Goal: Task Accomplishment & Management: Use online tool/utility

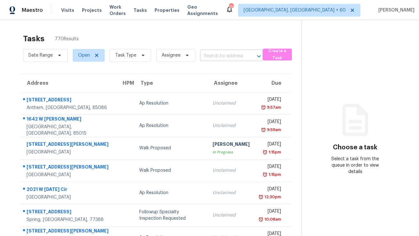
click at [208, 57] on input "text" at bounding box center [222, 56] width 45 height 10
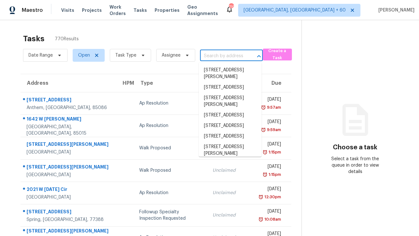
paste input "[STREET_ADDRESS][PERSON_NAME]"
type input "[STREET_ADDRESS][PERSON_NAME]"
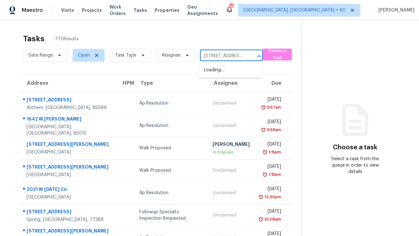
scroll to position [0, 34]
click at [217, 72] on li "[STREET_ADDRESS][PERSON_NAME]" at bounding box center [230, 73] width 63 height 17
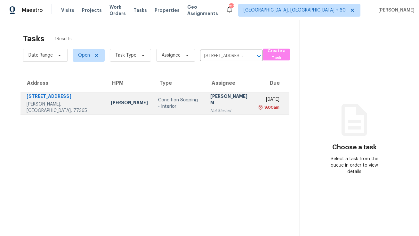
click at [220, 108] on div "Not Started" at bounding box center [230, 111] width 40 height 6
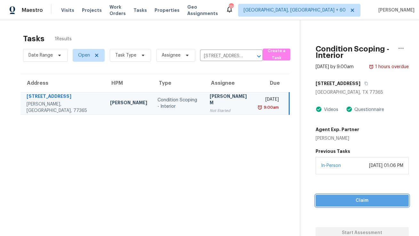
click at [338, 198] on span "Claim" at bounding box center [362, 201] width 83 height 8
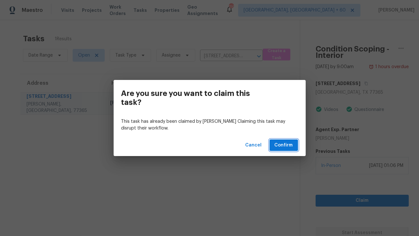
click at [289, 144] on span "Confirm" at bounding box center [284, 146] width 18 height 8
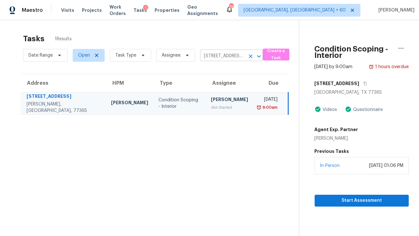
click at [208, 55] on input "[STREET_ADDRESS][PERSON_NAME]" at bounding box center [222, 56] width 45 height 10
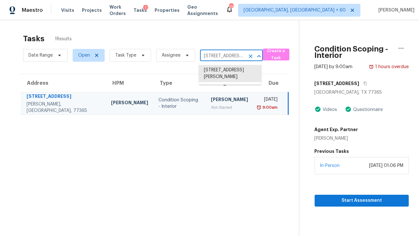
paste input "[STREET_ADDRESS]"
type input "[STREET_ADDRESS]"
click at [215, 69] on li "[STREET_ADDRESS]" at bounding box center [230, 70] width 63 height 11
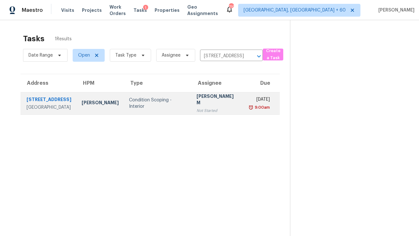
click at [220, 100] on div "MANIKANDAN M" at bounding box center [218, 100] width 42 height 14
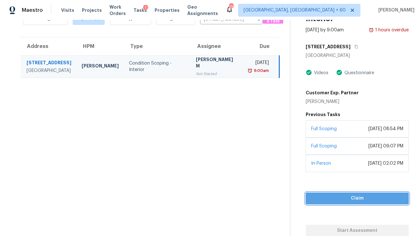
click at [346, 199] on span "Claim" at bounding box center [357, 199] width 93 height 8
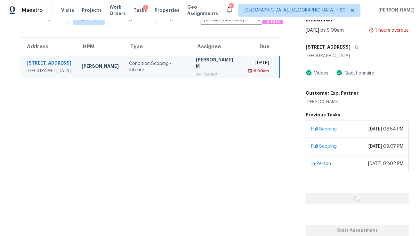
scroll to position [37, 0]
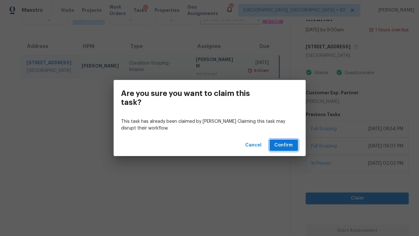
click at [280, 145] on span "Confirm" at bounding box center [284, 146] width 18 height 8
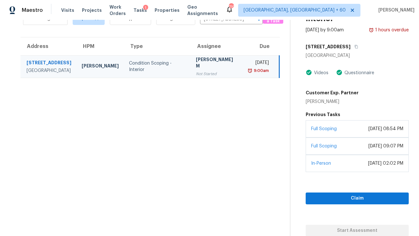
scroll to position [20, 0]
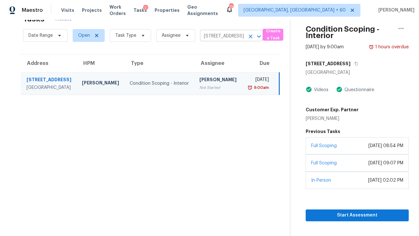
click at [226, 36] on input "[STREET_ADDRESS]" at bounding box center [222, 36] width 45 height 10
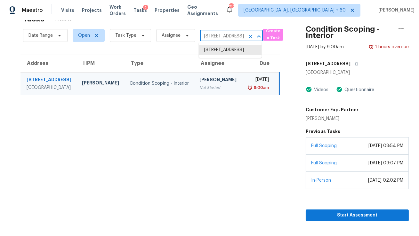
paste input "[STREET_ADDRESS][PERSON_NAME]"
type input "[STREET_ADDRESS][PERSON_NAME]"
click at [227, 51] on li "[STREET_ADDRESS][PERSON_NAME]" at bounding box center [230, 53] width 63 height 17
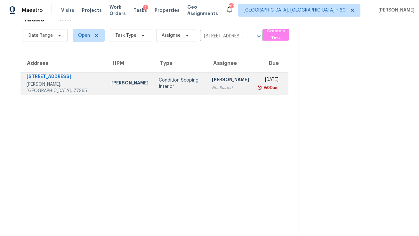
click at [254, 72] on td "Tue, Oct 7th 2025 9:00am" at bounding box center [271, 83] width 34 height 22
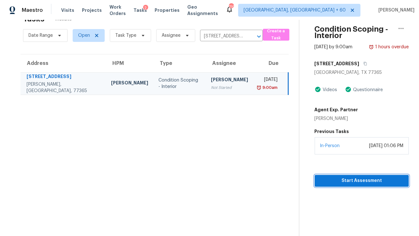
click at [330, 181] on span "Start Assessment" at bounding box center [362, 181] width 84 height 8
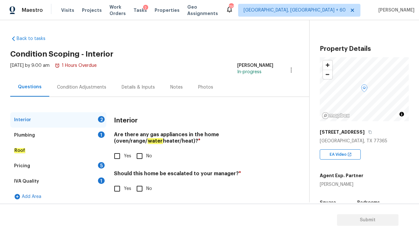
scroll to position [4, 0]
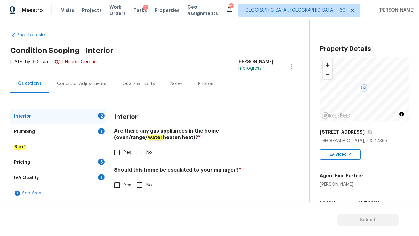
click at [83, 132] on div "Plumbing 1" at bounding box center [58, 131] width 96 height 15
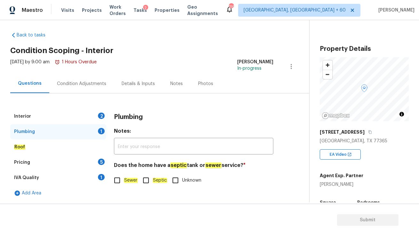
click at [75, 116] on div "Interior 2" at bounding box center [58, 116] width 96 height 15
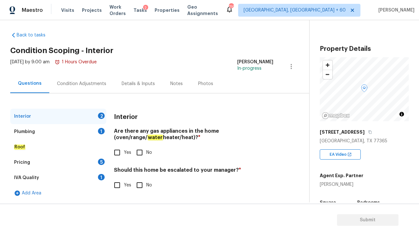
click at [101, 131] on div "1" at bounding box center [101, 131] width 7 height 6
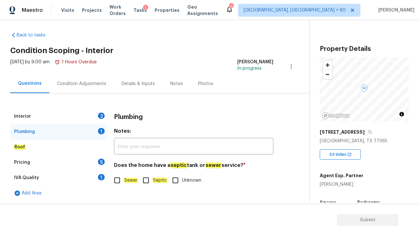
click at [119, 181] on input "Sewer" at bounding box center [117, 180] width 13 height 13
checkbox input "true"
click at [91, 116] on div "Interior 2" at bounding box center [58, 116] width 96 height 15
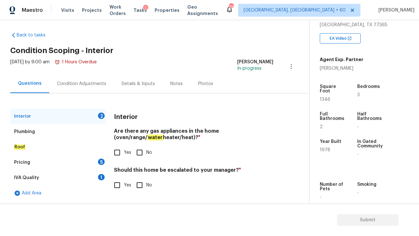
scroll to position [117, 0]
click at [118, 154] on input "Yes" at bounding box center [117, 152] width 13 height 13
checkbox input "true"
click at [85, 161] on div "Pricing 5" at bounding box center [58, 162] width 96 height 15
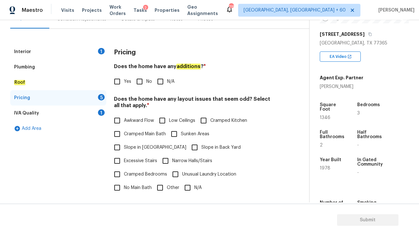
scroll to position [97, 0]
click at [136, 84] on input "No" at bounding box center [139, 81] width 13 height 13
checkbox input "true"
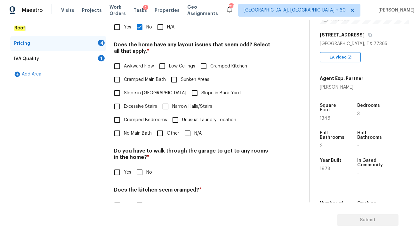
scroll to position [128, 0]
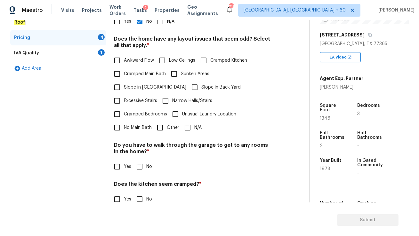
click at [187, 121] on input "N/A" at bounding box center [187, 127] width 13 height 13
checkbox input "true"
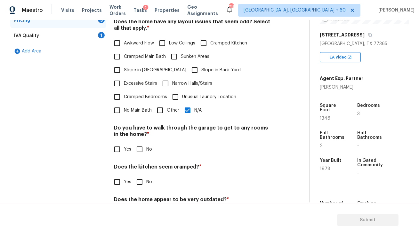
scroll to position [161, 0]
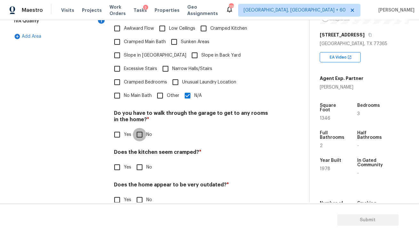
click at [142, 128] on input "No" at bounding box center [139, 134] width 13 height 13
checkbox input "true"
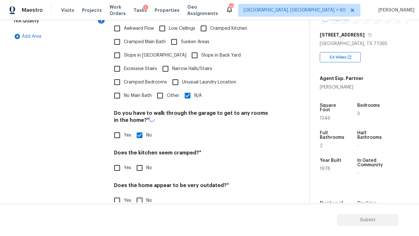
click at [142, 161] on input "No" at bounding box center [139, 167] width 13 height 13
checkbox input "true"
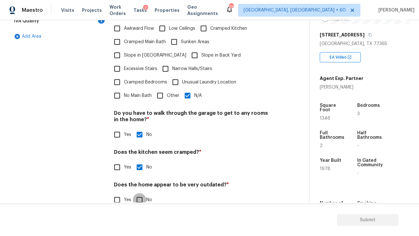
click at [137, 193] on input "No" at bounding box center [139, 199] width 13 height 13
checkbox input "true"
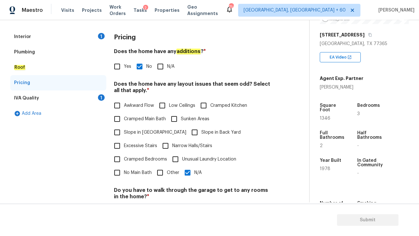
scroll to position [80, 0]
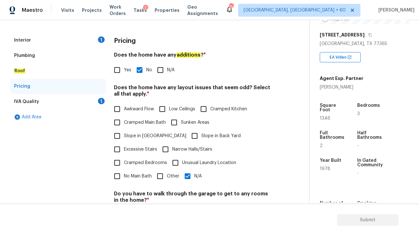
click at [80, 105] on div "IVA Quality 1" at bounding box center [58, 101] width 96 height 15
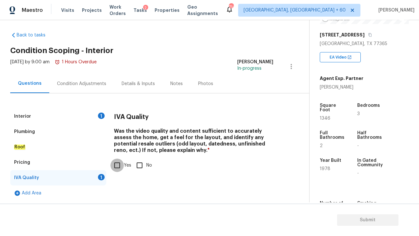
click at [116, 166] on input "Yes" at bounding box center [117, 165] width 13 height 13
checkbox input "true"
click at [84, 114] on div "Interior 1" at bounding box center [58, 116] width 96 height 15
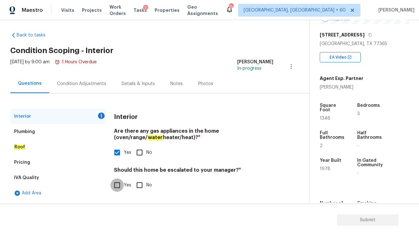
click at [121, 185] on input "Yes" at bounding box center [117, 185] width 13 height 13
checkbox input "true"
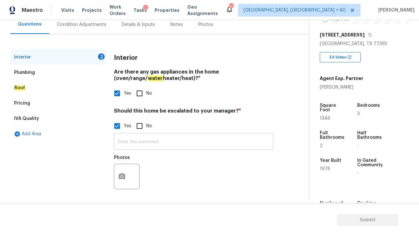
click at [233, 138] on input "text" at bounding box center [194, 142] width 160 height 15
click at [54, 75] on div "Plumbing" at bounding box center [58, 72] width 96 height 15
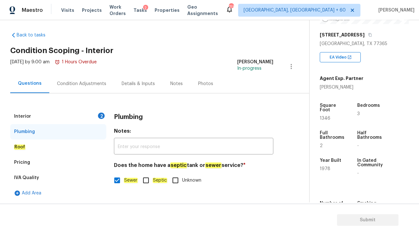
click at [80, 116] on div "Interior 2" at bounding box center [58, 116] width 96 height 15
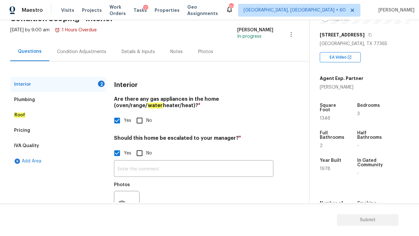
scroll to position [30, 0]
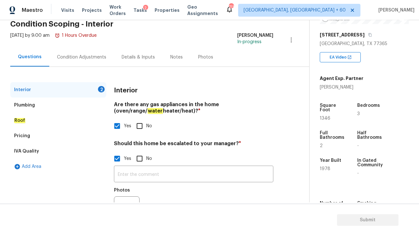
click at [84, 58] on div "Condition Adjustments" at bounding box center [81, 57] width 49 height 6
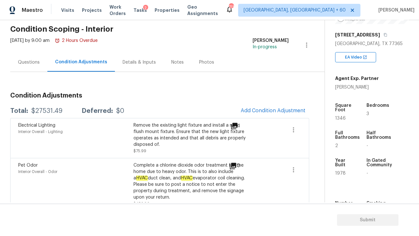
scroll to position [22, 0]
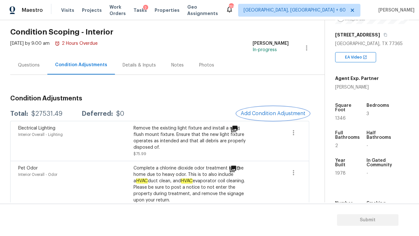
click at [258, 112] on span "Add Condition Adjustment" at bounding box center [273, 114] width 65 height 6
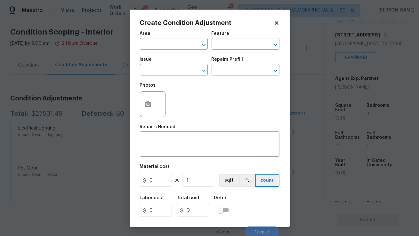
click at [277, 23] on icon at bounding box center [277, 23] width 4 height 4
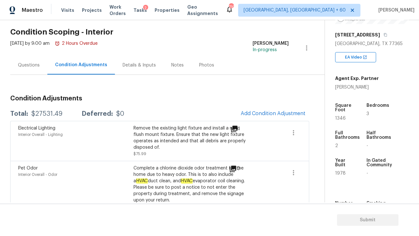
click at [37, 69] on div "Questions" at bounding box center [28, 65] width 37 height 19
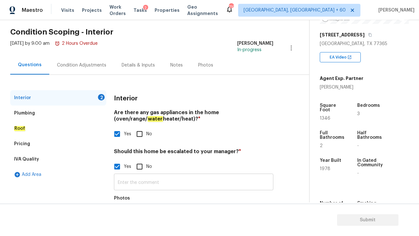
scroll to position [63, 0]
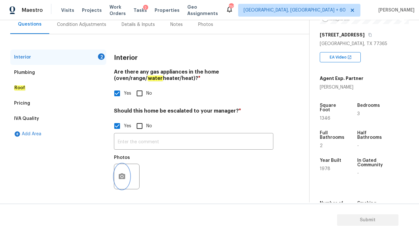
click at [121, 177] on circle "button" at bounding box center [122, 177] width 2 height 2
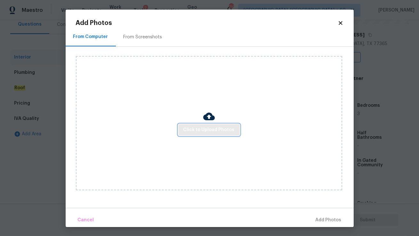
click at [211, 132] on span "Click to Upload Photos" at bounding box center [209, 130] width 51 height 8
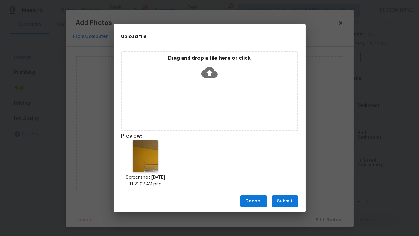
click at [282, 202] on span "Submit" at bounding box center [285, 202] width 16 height 8
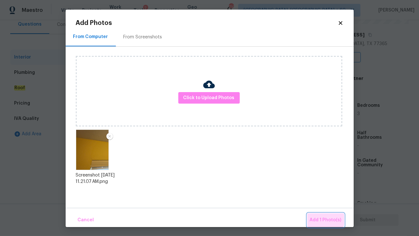
click at [322, 217] on span "Add 1 Photo(s)" at bounding box center [326, 221] width 32 height 8
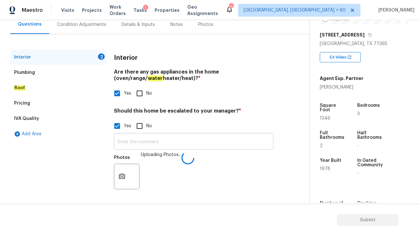
click at [155, 140] on input "text" at bounding box center [194, 142] width 160 height 15
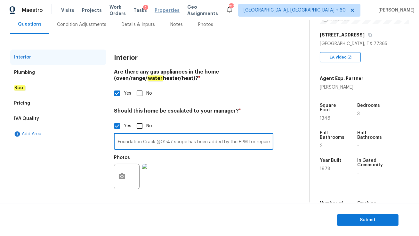
type input "Foundation Crack @01:47 scope has been added by the HPM for repairs."
click at [88, 26] on div "Condition Adjustments" at bounding box center [81, 24] width 49 height 6
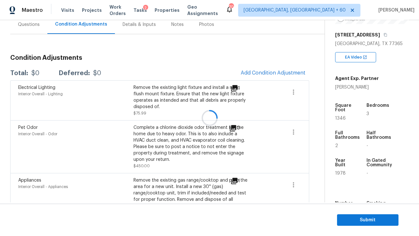
scroll to position [63, 0]
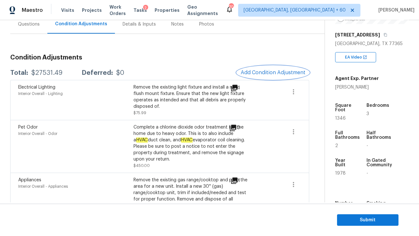
click at [259, 72] on span "Add Condition Adjustment" at bounding box center [273, 73] width 65 height 6
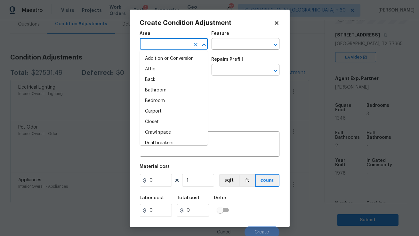
click at [177, 48] on input "text" at bounding box center [165, 45] width 50 height 10
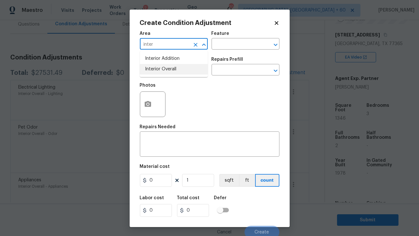
click at [163, 69] on li "Interior Overall" at bounding box center [174, 69] width 68 height 11
type input "Interior Overall"
click at [218, 44] on input "text" at bounding box center [237, 45] width 50 height 10
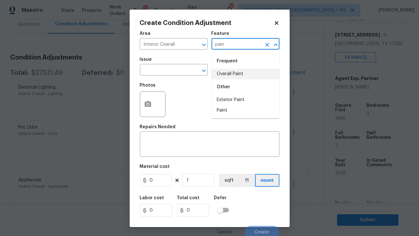
click at [235, 76] on li "Overall Paint" at bounding box center [246, 74] width 68 height 11
type input "Overall Paint"
click at [158, 74] on input "text" at bounding box center [165, 71] width 50 height 10
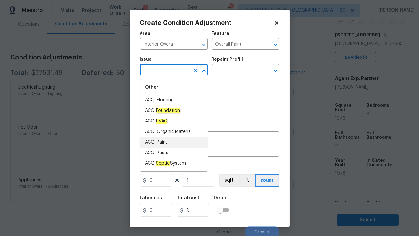
click at [167, 140] on li "ACQ: Paint" at bounding box center [174, 142] width 68 height 11
type input "ACQ: Paint"
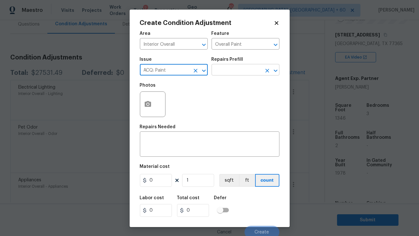
click at [229, 68] on input "text" at bounding box center [237, 71] width 50 height 10
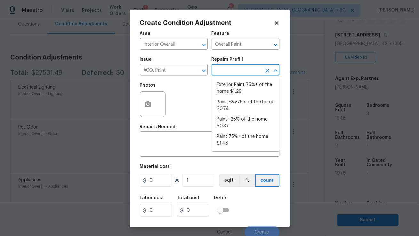
type input "p"
click at [203, 68] on icon "Open" at bounding box center [204, 71] width 8 height 8
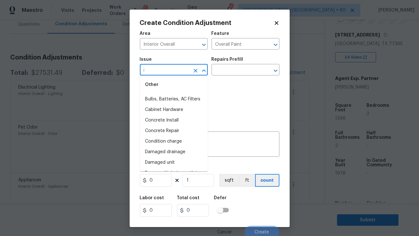
scroll to position [0, 0]
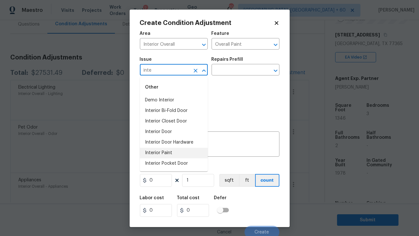
click at [175, 152] on li "Interior Paint" at bounding box center [174, 153] width 68 height 11
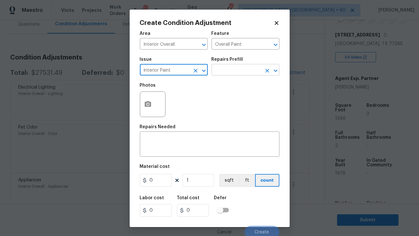
type input "Interior Paint"
click at [244, 70] on input "text" at bounding box center [237, 71] width 50 height 10
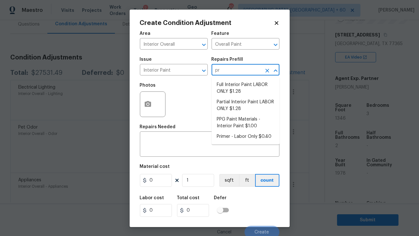
type input "pri"
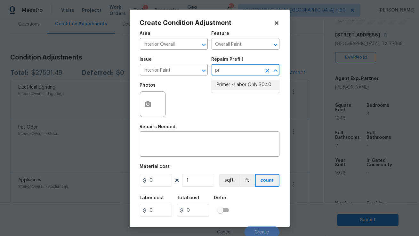
click at [252, 86] on li "Primer - Labor Only $0.40" at bounding box center [246, 85] width 68 height 11
type textarea "Interior primer - PRIMER PROVIDED BY OPENDOOR - All nails, screws, drywall anch…"
type input "0.4"
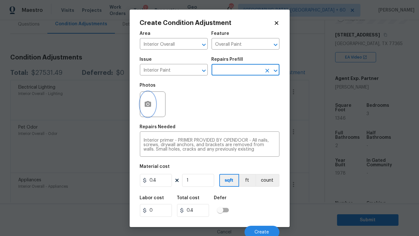
click at [152, 103] on button "button" at bounding box center [147, 104] width 15 height 25
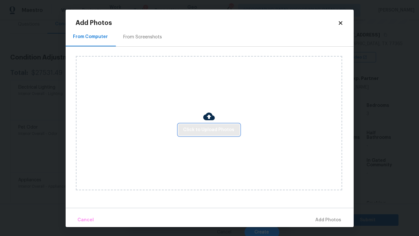
click at [196, 128] on span "Click to Upload Photos" at bounding box center [209, 130] width 51 height 8
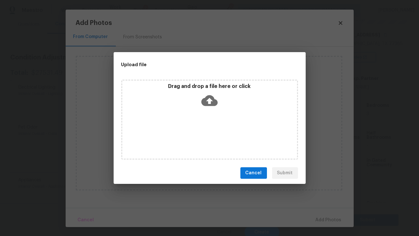
click at [211, 105] on icon at bounding box center [210, 100] width 16 height 11
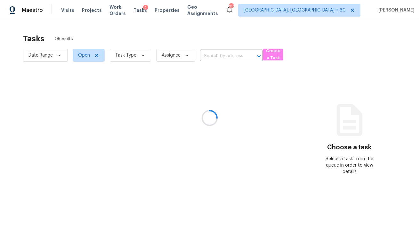
click at [62, 10] on div at bounding box center [209, 118] width 419 height 236
click at [62, 11] on div at bounding box center [209, 118] width 419 height 236
click at [64, 9] on div at bounding box center [209, 118] width 419 height 236
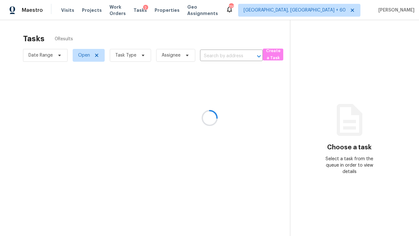
click at [87, 12] on div at bounding box center [209, 118] width 419 height 236
click at [86, 10] on div at bounding box center [209, 118] width 419 height 236
click at [96, 55] on div at bounding box center [209, 118] width 419 height 236
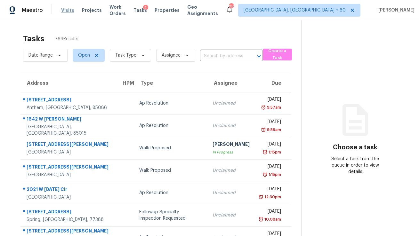
click at [66, 10] on span "Visits" at bounding box center [67, 10] width 13 height 6
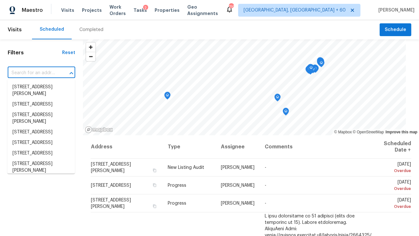
click at [57, 74] on input "text" at bounding box center [33, 73] width 50 height 10
paste input "[STREET_ADDRESS][PERSON_NAME]"
type input "[STREET_ADDRESS][PERSON_NAME]"
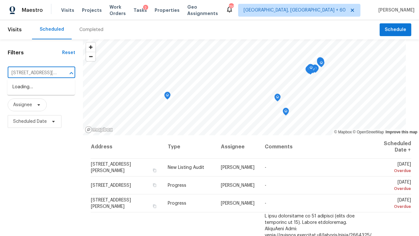
scroll to position [0, 29]
click at [51, 92] on li "[STREET_ADDRESS][PERSON_NAME]" at bounding box center [41, 90] width 68 height 17
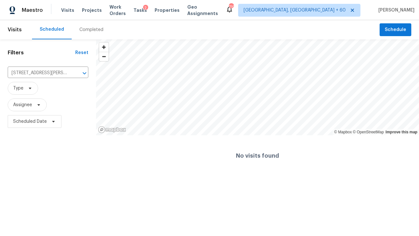
click at [83, 30] on div "Completed" at bounding box center [91, 30] width 24 height 6
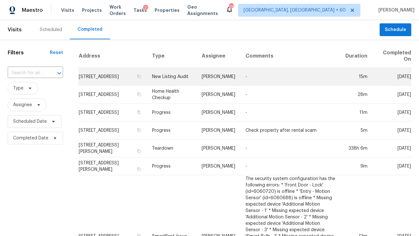
click at [170, 76] on td "New Listing Audit" at bounding box center [172, 77] width 50 height 18
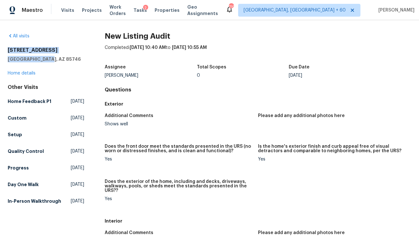
click at [4, 51] on div "All visits [STREET_ADDRESS] Home details Other Visits Home Feedback P1 [DATE] C…" at bounding box center [209, 128] width 419 height 216
copy div "[STREET_ADDRESS]"
click at [64, 11] on span "Visits" at bounding box center [67, 10] width 13 height 6
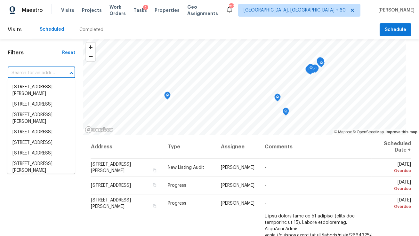
click at [51, 72] on input "text" at bounding box center [33, 73] width 50 height 10
paste input "[STREET_ADDRESS]"
type input "[STREET_ADDRESS]"
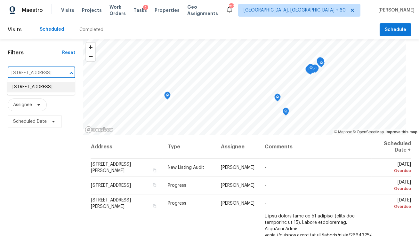
click at [42, 91] on li "[STREET_ADDRESS]" at bounding box center [41, 87] width 68 height 11
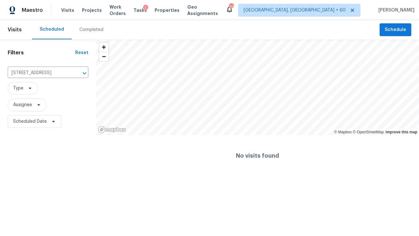
click at [86, 25] on div "Completed" at bounding box center [91, 29] width 39 height 19
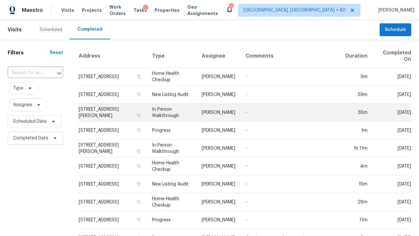
click at [200, 111] on td "[PERSON_NAME]" at bounding box center [219, 113] width 44 height 18
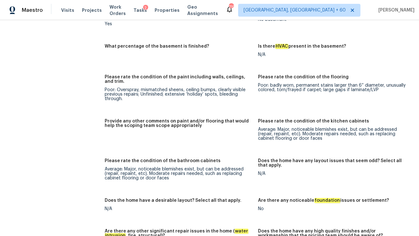
scroll to position [1042, 0]
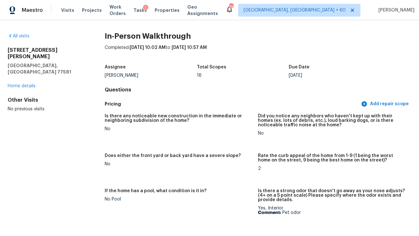
scroll to position [1255, 0]
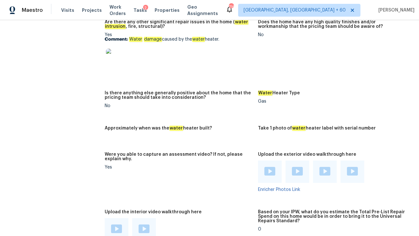
click at [241, 136] on figure "Approximately when was the water heater built?" at bounding box center [181, 135] width 153 height 19
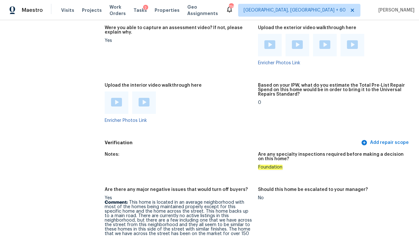
scroll to position [1383, 0]
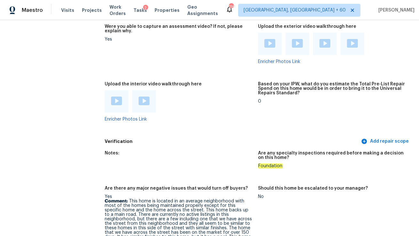
click at [112, 104] on img at bounding box center [116, 101] width 11 height 9
click at [144, 103] on img at bounding box center [144, 101] width 11 height 9
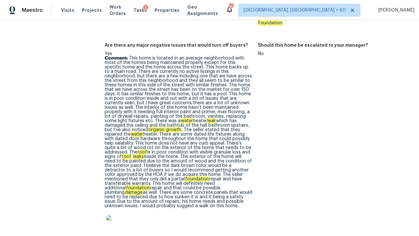
scroll to position [1525, 0]
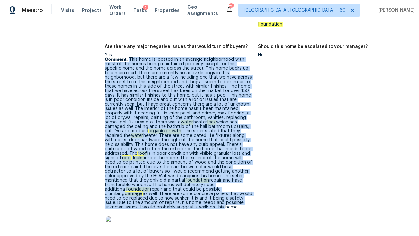
drag, startPoint x: 129, startPoint y: 59, endPoint x: 249, endPoint y: 204, distance: 187.9
click at [249, 204] on p "Comment: This home is located in an average neighborhood with most of the homes…" at bounding box center [179, 133] width 148 height 152
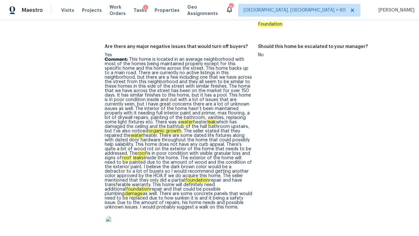
drag, startPoint x: 129, startPoint y: 60, endPoint x: 132, endPoint y: 209, distance: 148.7
click at [132, 209] on p "Comment: This home is located in an average neighborhood with most of the homes…" at bounding box center [179, 133] width 148 height 152
copy p "Lore ipsu do sitamet co ad elitsed doeiusmodtem inci utla et dol magna aliqu en…"
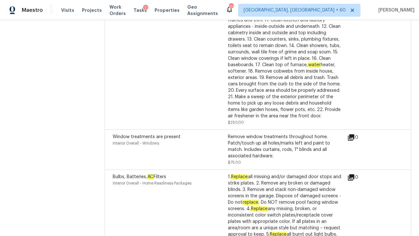
scroll to position [2031, 0]
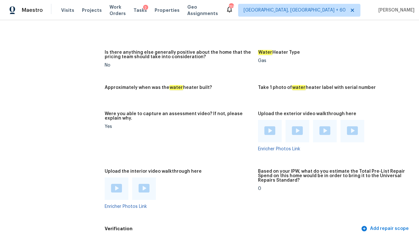
click at [210, 161] on figure "Were you able to capture an assessment video? If not, please explain why. Yes" at bounding box center [181, 137] width 153 height 50
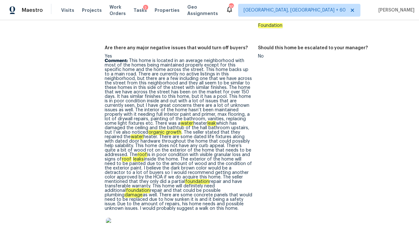
scroll to position [1685, 0]
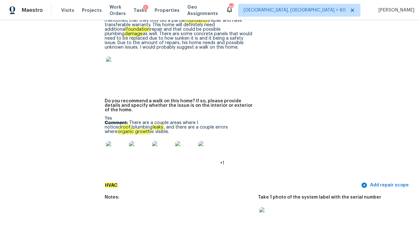
click at [109, 150] on img at bounding box center [116, 151] width 21 height 21
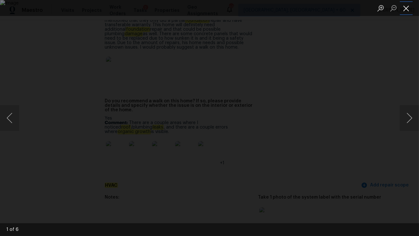
click at [407, 11] on button "Close lightbox" at bounding box center [406, 8] width 13 height 11
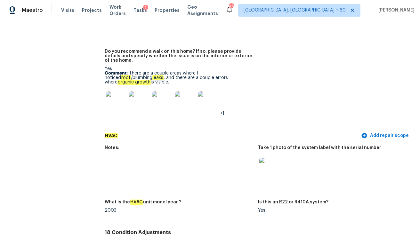
scroll to position [1737, 0]
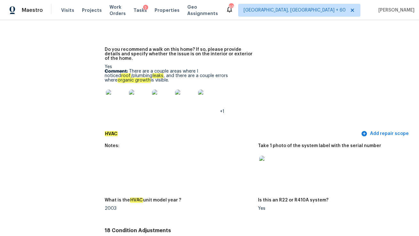
click at [133, 98] on img at bounding box center [139, 100] width 21 height 21
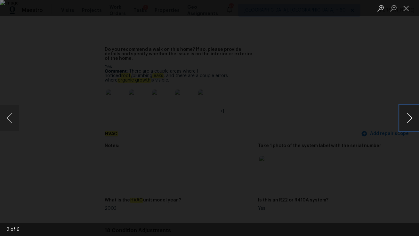
click at [408, 120] on button "Next image" at bounding box center [409, 118] width 19 height 26
click at [16, 119] on button "Previous image" at bounding box center [9, 118] width 19 height 26
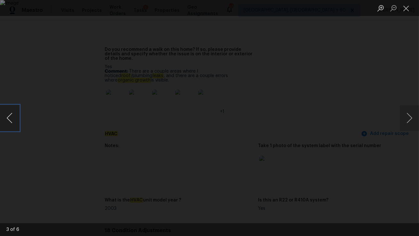
click at [16, 119] on button "Previous image" at bounding box center [9, 118] width 19 height 26
click at [407, 118] on button "Next image" at bounding box center [409, 118] width 19 height 26
click at [408, 9] on button "Close lightbox" at bounding box center [406, 8] width 13 height 11
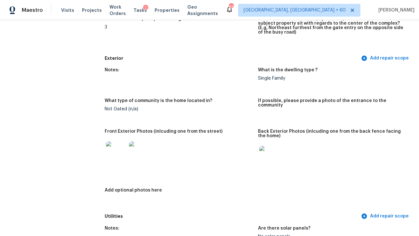
scroll to position [0, 0]
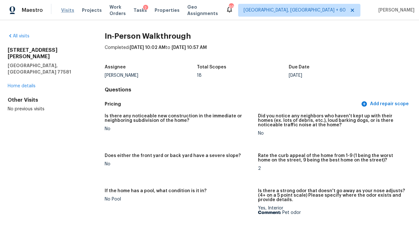
click at [65, 10] on span "Visits" at bounding box center [67, 10] width 13 height 6
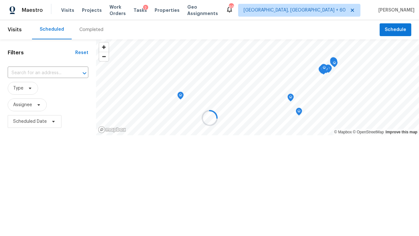
click at [53, 69] on div at bounding box center [209, 118] width 419 height 236
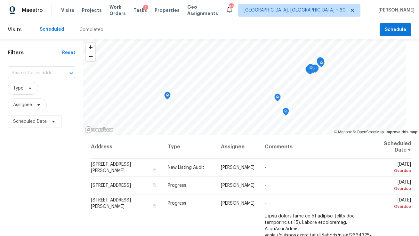
click at [51, 74] on input "text" at bounding box center [33, 73] width 50 height 10
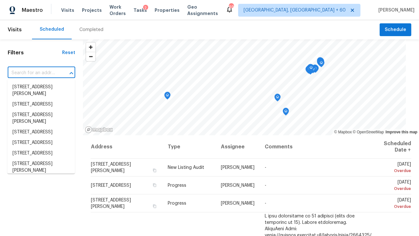
paste input "[STREET_ADDRESS]"
type input "[STREET_ADDRESS]"
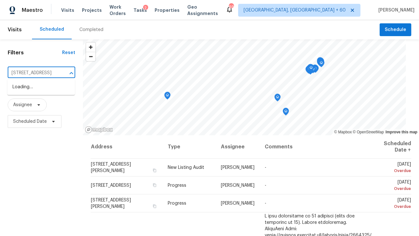
scroll to position [0, 29]
click at [49, 92] on li "[STREET_ADDRESS]" at bounding box center [41, 87] width 68 height 11
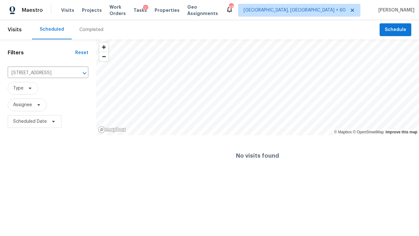
click at [85, 29] on div "Completed" at bounding box center [91, 30] width 24 height 6
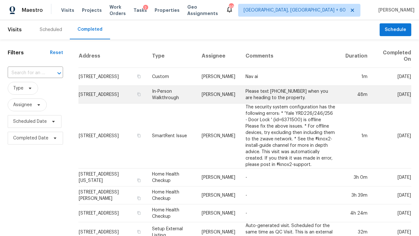
click at [166, 96] on td "In-Person Walkthrough" at bounding box center [172, 95] width 50 height 18
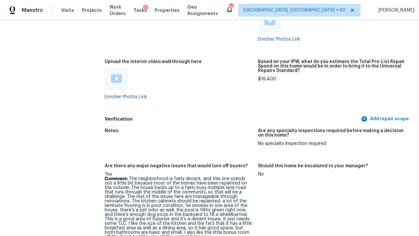
scroll to position [1274, 0]
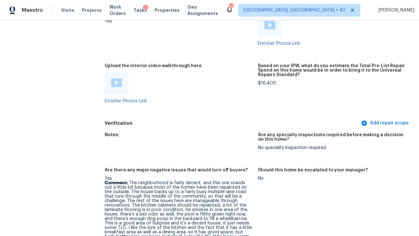
click at [117, 83] on img at bounding box center [116, 82] width 11 height 9
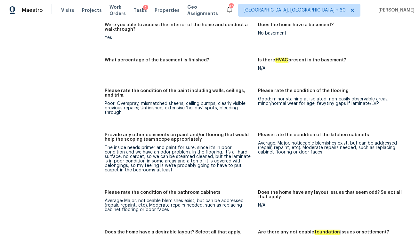
scroll to position [922, 0]
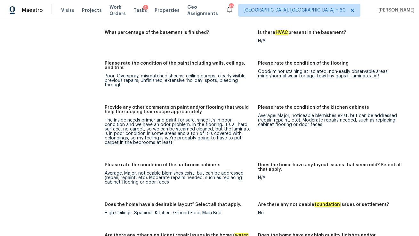
click at [119, 121] on div "The inside needs primer and paint for sure, since it’s in poor condition and we…" at bounding box center [179, 131] width 148 height 27
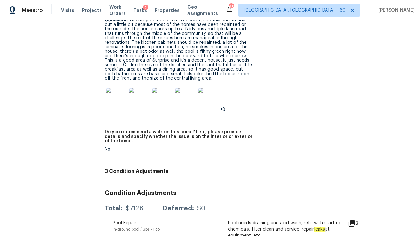
scroll to position [1402, 0]
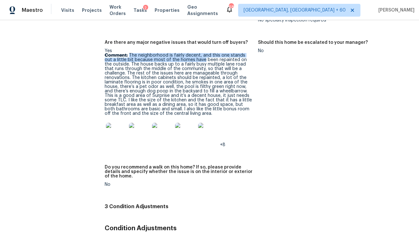
drag, startPoint x: 130, startPoint y: 55, endPoint x: 200, endPoint y: 62, distance: 70.1
click at [198, 61] on p "Comment: The neighborhood is fairly decent, and this one stands out a little bi…" at bounding box center [179, 84] width 148 height 63
click at [200, 62] on p "Comment: The neighborhood is fairly decent, and this one stands out a little bi…" at bounding box center [179, 84] width 148 height 63
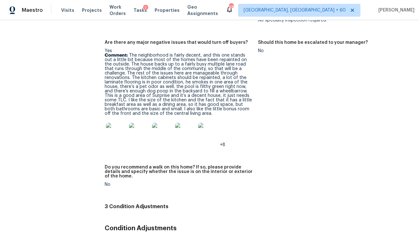
click at [112, 92] on p "Comment: The neighborhood is fairly decent, and this one stands out a little bi…" at bounding box center [179, 84] width 148 height 63
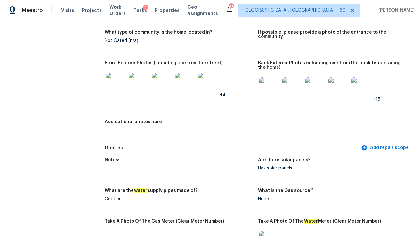
scroll to position [301, 0]
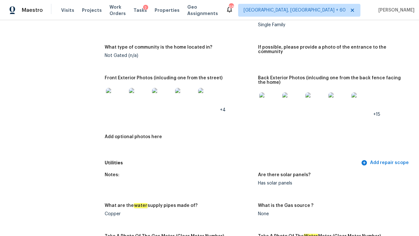
click at [118, 100] on img at bounding box center [116, 98] width 21 height 21
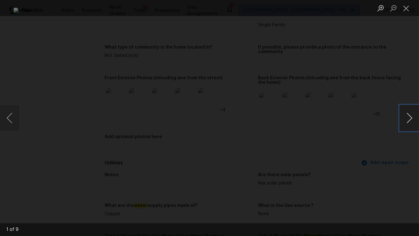
click at [410, 119] on button "Next image" at bounding box center [409, 118] width 19 height 26
click at [411, 118] on button "Next image" at bounding box center [409, 118] width 19 height 26
click at [413, 119] on button "Next image" at bounding box center [409, 118] width 19 height 26
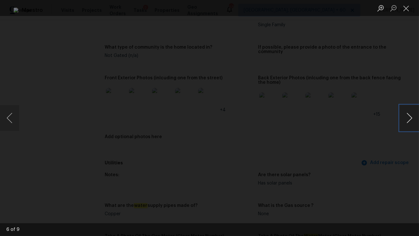
click at [413, 119] on button "Next image" at bounding box center [409, 118] width 19 height 26
click at [413, 118] on button "Next image" at bounding box center [409, 118] width 19 height 26
click at [409, 122] on button "Next image" at bounding box center [409, 118] width 19 height 26
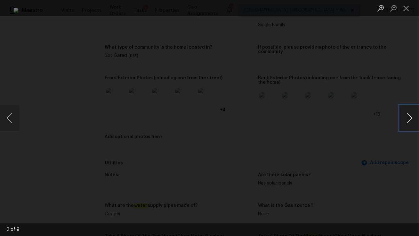
click at [405, 119] on button "Next image" at bounding box center [409, 118] width 19 height 26
click at [407, 12] on button "Close lightbox" at bounding box center [406, 8] width 13 height 11
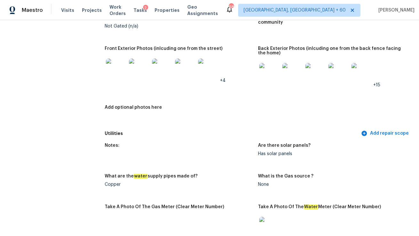
scroll to position [332, 0]
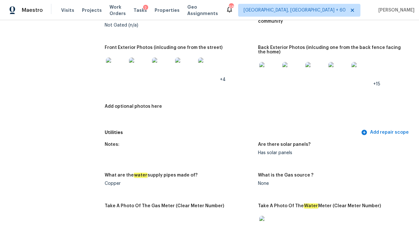
click at [267, 82] on img at bounding box center [269, 72] width 21 height 21
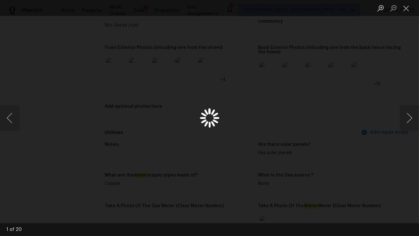
click at [267, 82] on div "Lightbox" at bounding box center [209, 118] width 419 height 236
click at [409, 117] on button "Next image" at bounding box center [409, 118] width 19 height 26
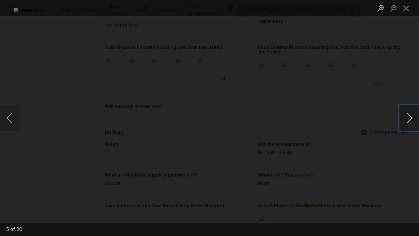
click at [409, 117] on button "Next image" at bounding box center [409, 118] width 19 height 26
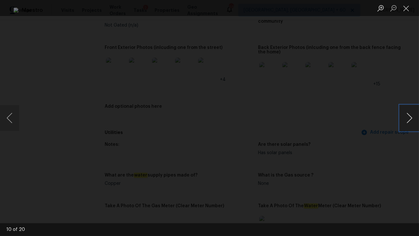
click at [409, 117] on button "Next image" at bounding box center [409, 118] width 19 height 26
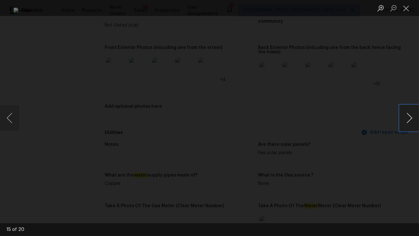
click at [409, 117] on button "Next image" at bounding box center [409, 118] width 19 height 26
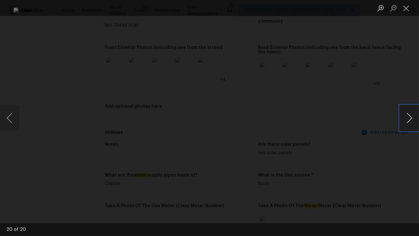
click at [409, 117] on button "Next image" at bounding box center [409, 118] width 19 height 26
click at [408, 9] on button "Close lightbox" at bounding box center [406, 8] width 13 height 11
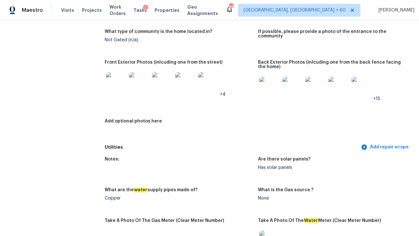
scroll to position [331, 0]
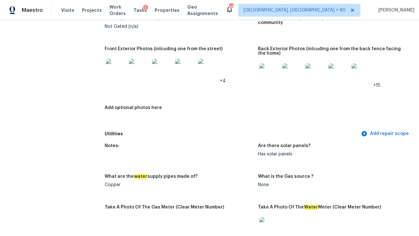
click at [117, 71] on img at bounding box center [116, 69] width 21 height 21
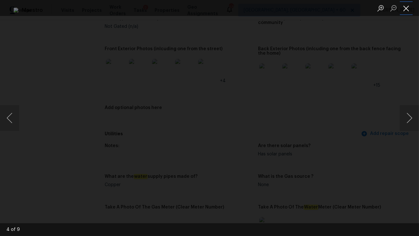
click at [406, 9] on button "Close lightbox" at bounding box center [406, 8] width 13 height 11
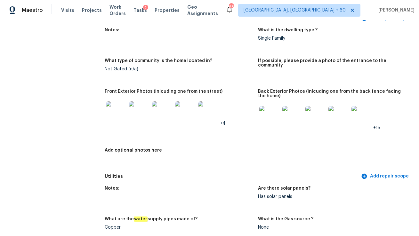
scroll to position [332, 0]
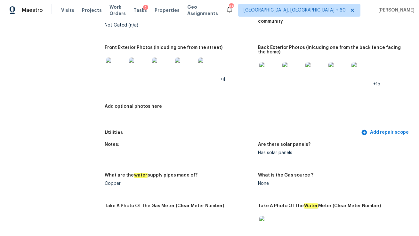
click at [119, 70] on img at bounding box center [116, 68] width 21 height 21
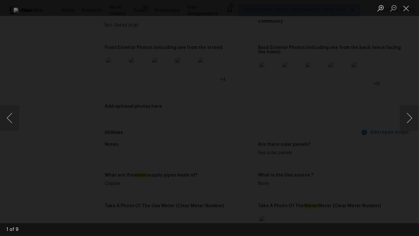
click at [119, 70] on img "Lightbox" at bounding box center [209, 118] width 392 height 221
click at [407, 12] on button "Close lightbox" at bounding box center [406, 8] width 13 height 11
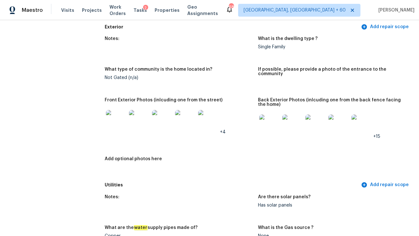
scroll to position [0, 0]
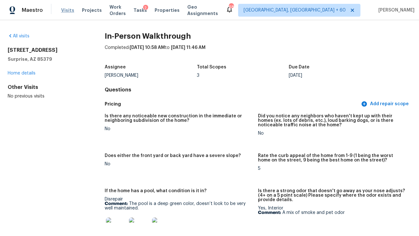
click at [64, 11] on span "Visits" at bounding box center [67, 10] width 13 height 6
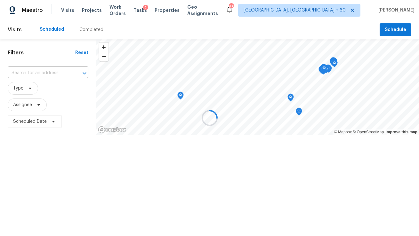
click at [26, 74] on div at bounding box center [209, 118] width 419 height 236
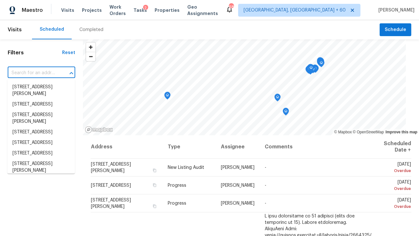
click at [26, 74] on input "text" at bounding box center [33, 73] width 50 height 10
paste input "[STREET_ADDRESS]"
type input "[STREET_ADDRESS]"
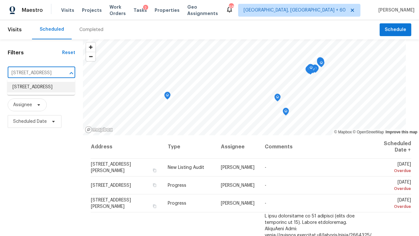
click at [37, 87] on li "[STREET_ADDRESS]" at bounding box center [41, 87] width 68 height 11
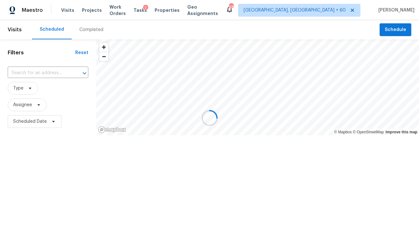
type input "[STREET_ADDRESS]"
click at [50, 74] on input "[STREET_ADDRESS]" at bounding box center [39, 73] width 63 height 10
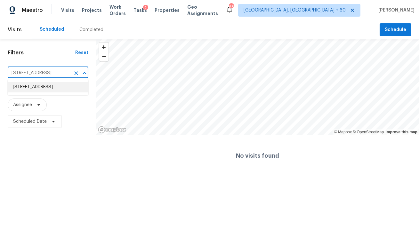
click at [49, 90] on li "[STREET_ADDRESS]" at bounding box center [48, 87] width 81 height 11
click at [81, 31] on div "Completed" at bounding box center [91, 30] width 24 height 6
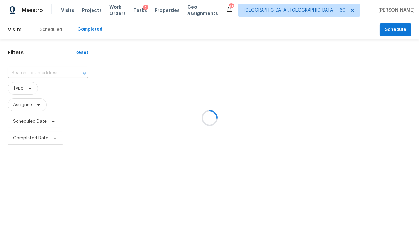
click at [30, 72] on div at bounding box center [209, 118] width 419 height 236
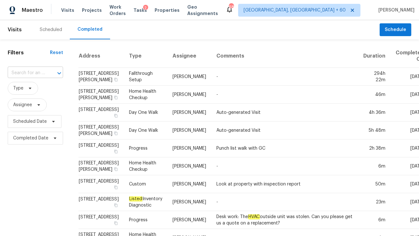
click at [13, 75] on input "text" at bounding box center [26, 73] width 37 height 10
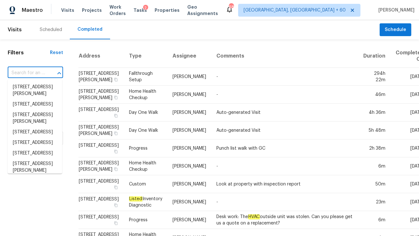
paste input "[STREET_ADDRESS]"
type input "[STREET_ADDRESS]"
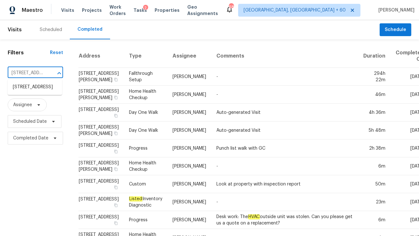
scroll to position [0, 42]
click at [29, 86] on li "[STREET_ADDRESS]" at bounding box center [35, 87] width 54 height 11
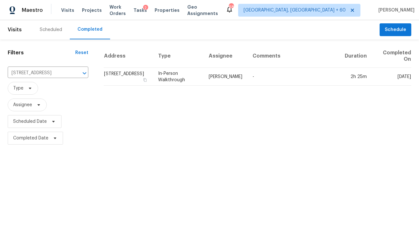
click at [231, 81] on td "[PERSON_NAME]" at bounding box center [226, 77] width 44 height 18
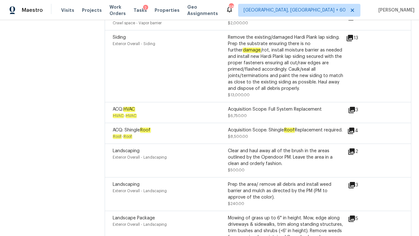
scroll to position [2474, 0]
